Goal: Find specific fact: Find contact information

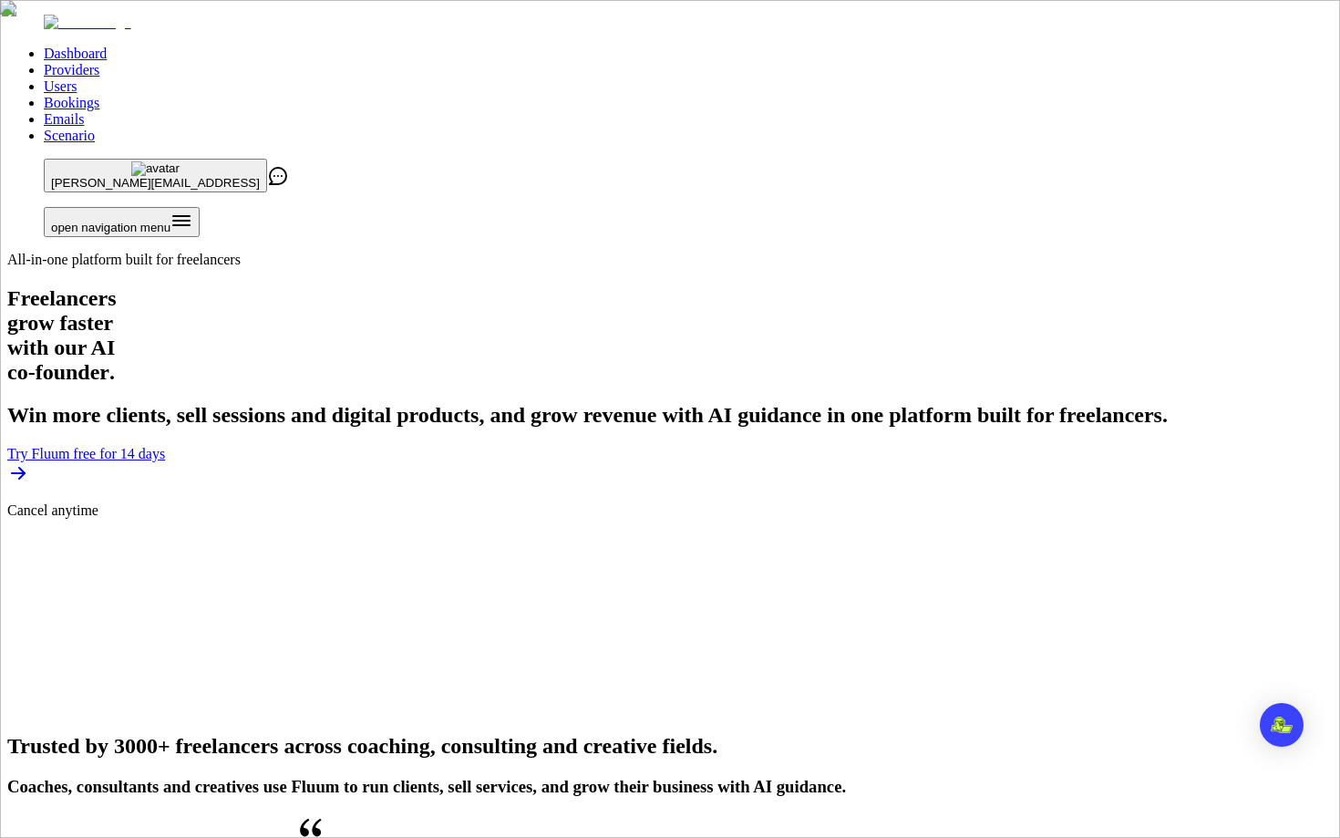
click at [77, 78] on link "Users" at bounding box center [60, 85] width 33 height 15
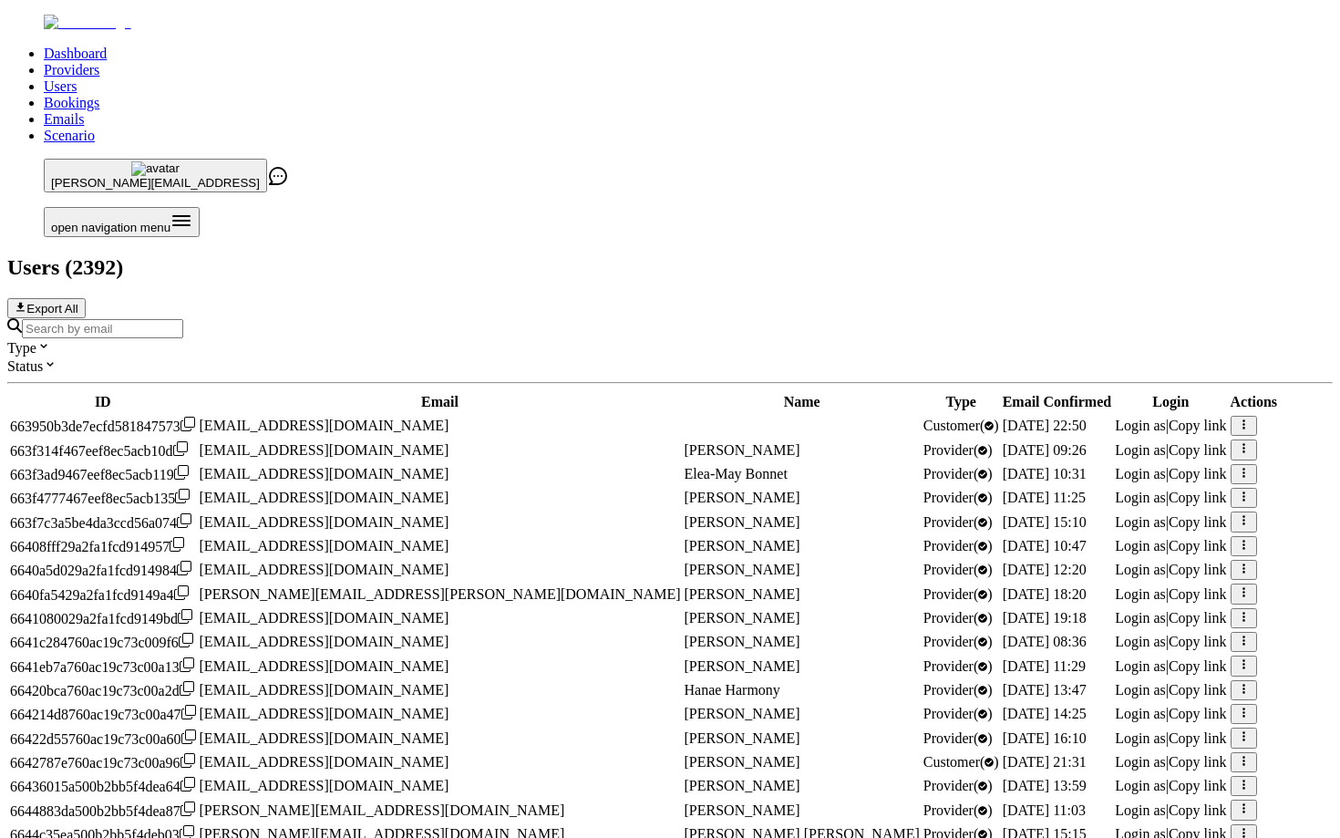
click at [183, 319] on input "Search by email" at bounding box center [102, 328] width 161 height 19
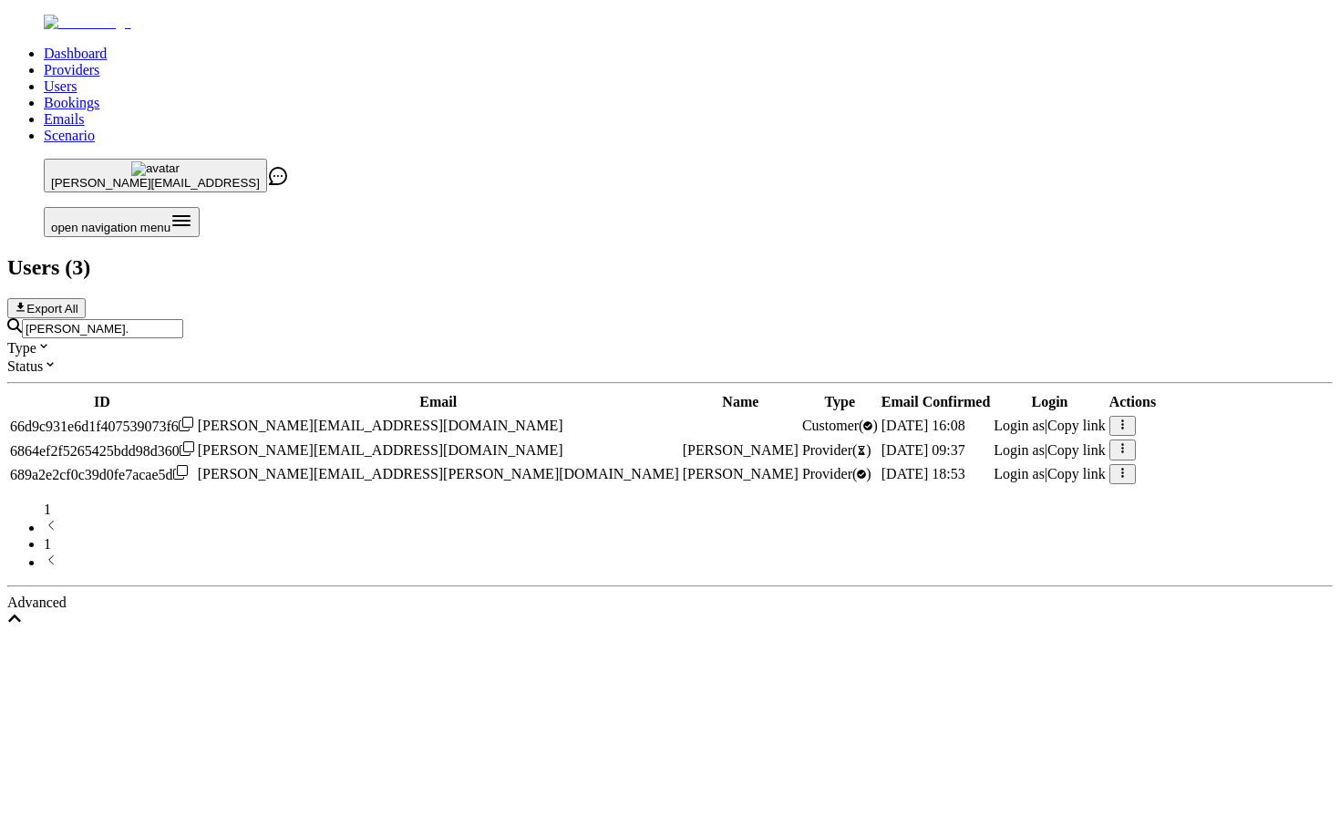
type input "[PERSON_NAME]."
click at [462, 466] on span "[PERSON_NAME][EMAIL_ADDRESS][PERSON_NAME][DOMAIN_NAME]" at bounding box center [438, 473] width 481 height 15
copy span "[PERSON_NAME][EMAIL_ADDRESS][PERSON_NAME][DOMAIN_NAME]"
